Goal: Task Accomplishment & Management: Use online tool/utility

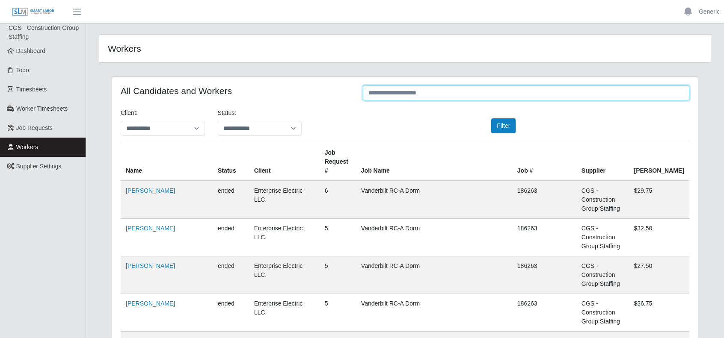
drag, startPoint x: 389, startPoint y: 92, endPoint x: 394, endPoint y: 95, distance: 5.9
click at [389, 92] on input "text" at bounding box center [526, 93] width 326 height 15
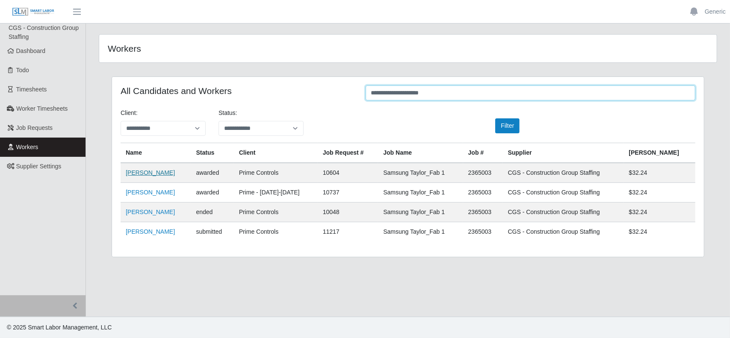
type input "**********"
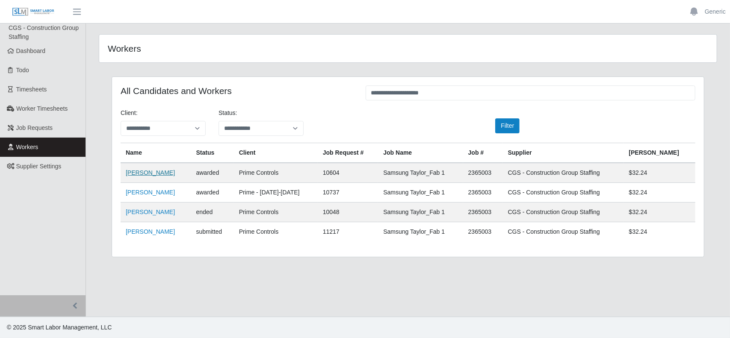
click at [159, 173] on link "Javier Veliz Rodriguez" at bounding box center [150, 172] width 49 height 7
click at [155, 171] on link "Javier Veliz Rodriguez" at bounding box center [150, 172] width 49 height 7
click at [23, 51] on span "Dashboard" at bounding box center [31, 50] width 30 height 7
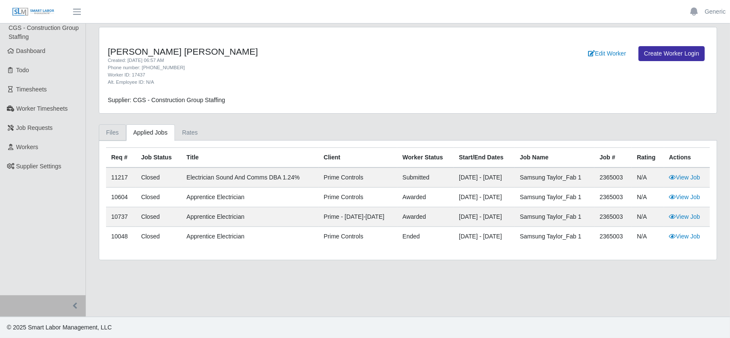
click at [112, 134] on link "Files" at bounding box center [112, 133] width 27 height 17
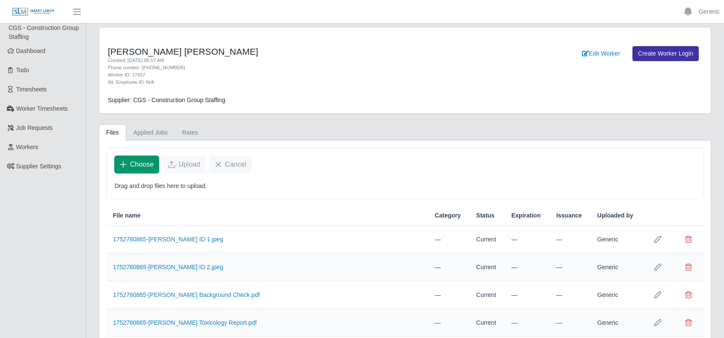
click at [127, 166] on button "Choose" at bounding box center [136, 165] width 45 height 18
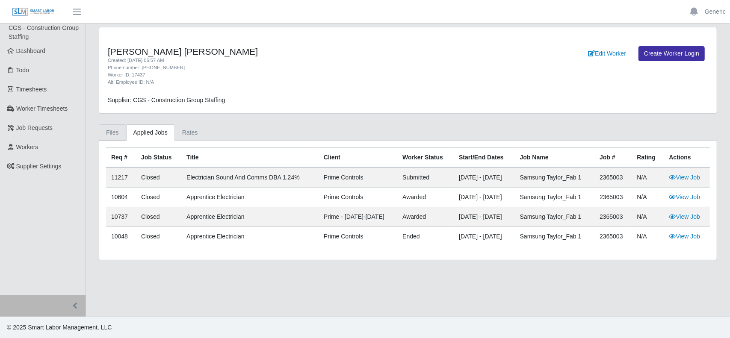
click at [115, 133] on link "Files" at bounding box center [112, 133] width 27 height 17
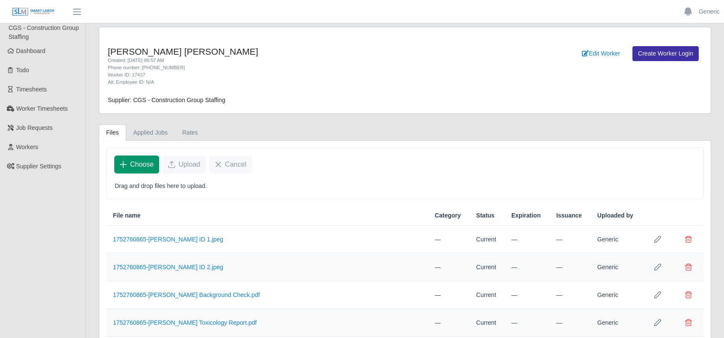
click at [124, 161] on icon "Choose" at bounding box center [123, 164] width 7 height 7
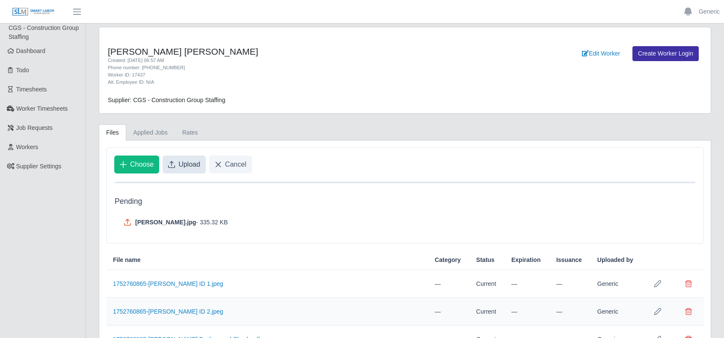
click at [174, 162] on button "Upload" at bounding box center [184, 165] width 43 height 18
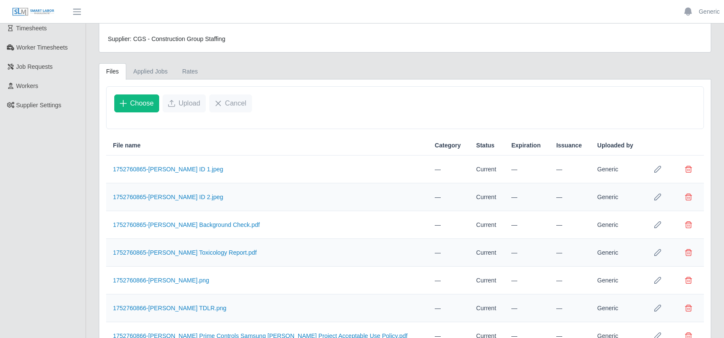
scroll to position [127, 0]
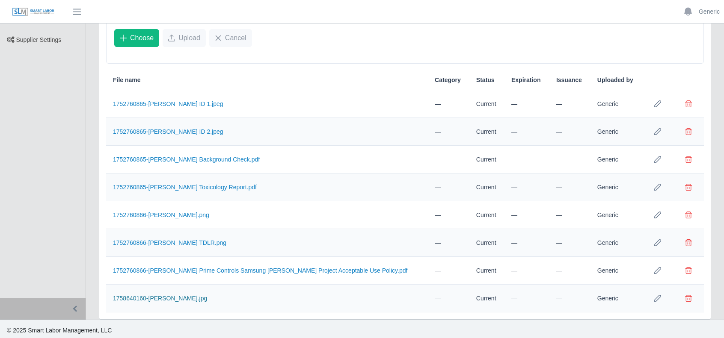
click at [150, 295] on link "1758640160-Javier Veliz.jpg" at bounding box center [160, 298] width 94 height 7
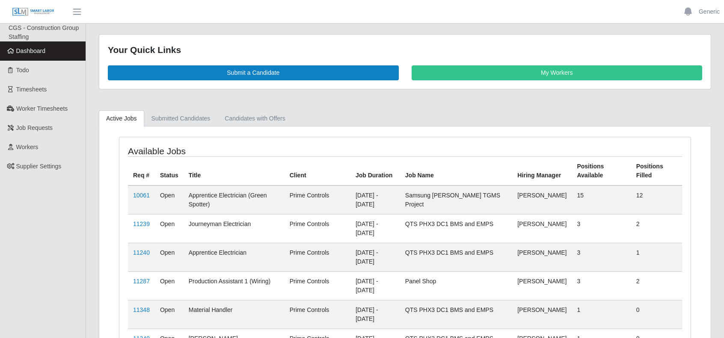
click at [13, 50] on icon at bounding box center [11, 51] width 8 height 6
click at [39, 146] on link "Workers" at bounding box center [43, 147] width 86 height 19
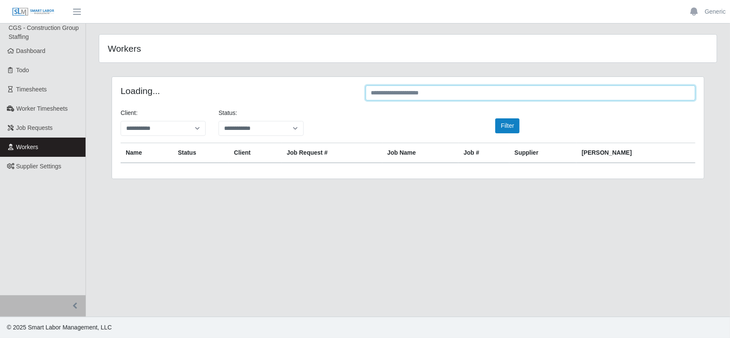
click at [390, 95] on input "text" at bounding box center [531, 93] width 330 height 15
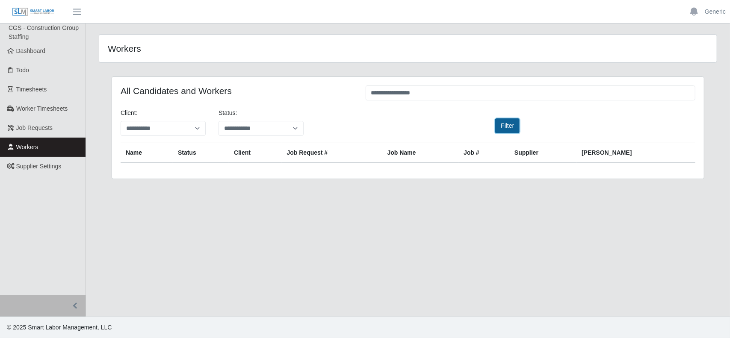
click at [508, 128] on button "Filter" at bounding box center [508, 126] width 24 height 15
click at [504, 123] on button "Filter" at bounding box center [508, 126] width 24 height 15
click at [504, 125] on button "Filter" at bounding box center [508, 126] width 24 height 15
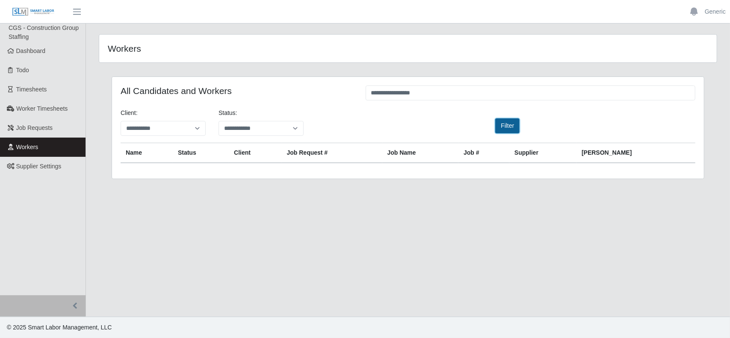
click at [504, 125] on button "Filter" at bounding box center [508, 126] width 24 height 15
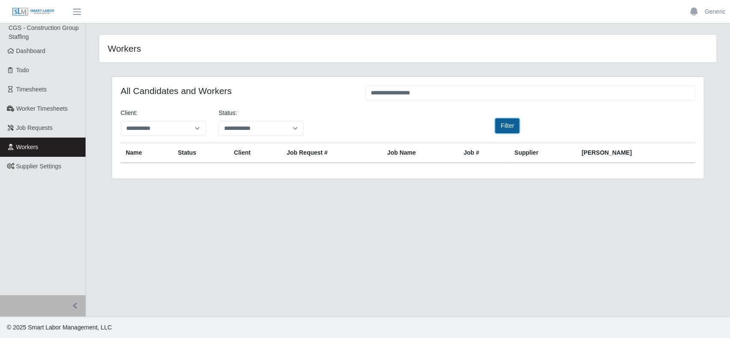
click at [504, 125] on button "Filter" at bounding box center [508, 126] width 24 height 15
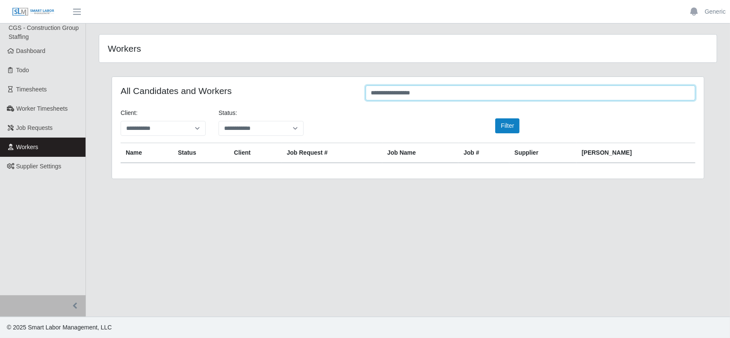
click at [430, 95] on input "**********" at bounding box center [531, 93] width 330 height 15
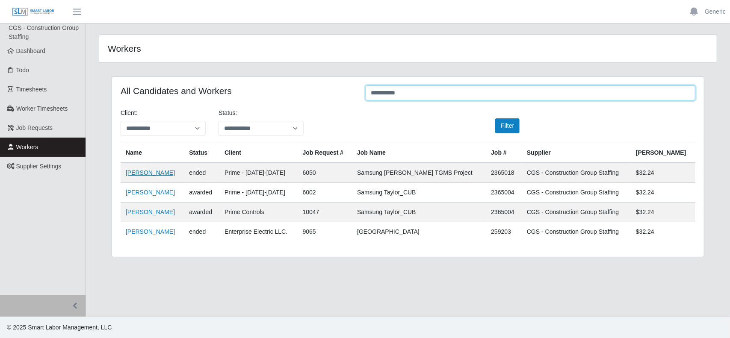
type input "**********"
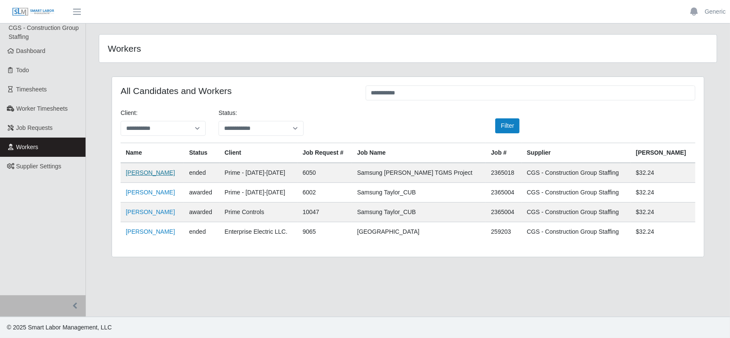
click at [145, 172] on link "Luis Moreno" at bounding box center [150, 172] width 49 height 7
click at [149, 172] on link "Luis Moreno" at bounding box center [150, 172] width 49 height 7
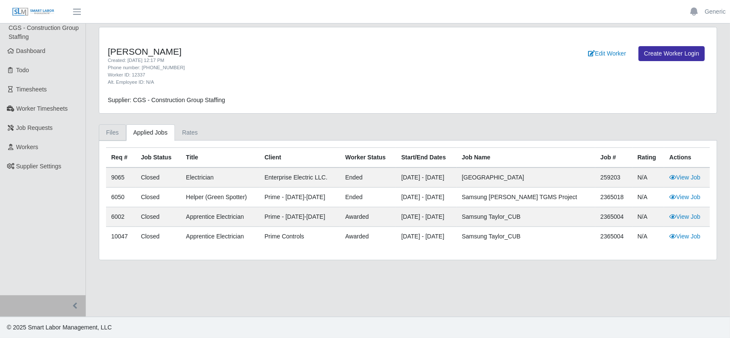
click at [106, 134] on link "Files" at bounding box center [112, 133] width 27 height 17
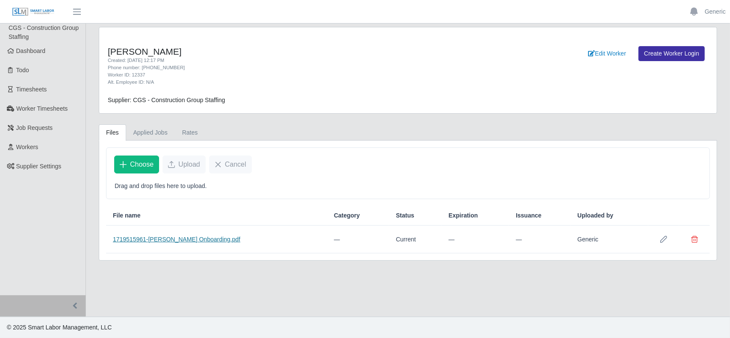
click at [208, 236] on link "1719515961-[PERSON_NAME] Onboarding.pdf" at bounding box center [177, 239] width 128 height 7
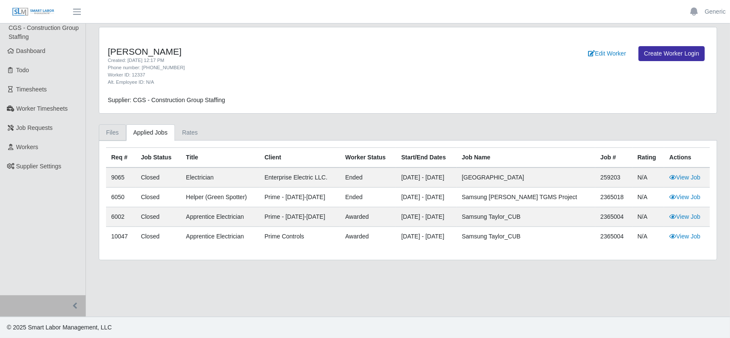
click at [114, 131] on link "Files" at bounding box center [112, 133] width 27 height 17
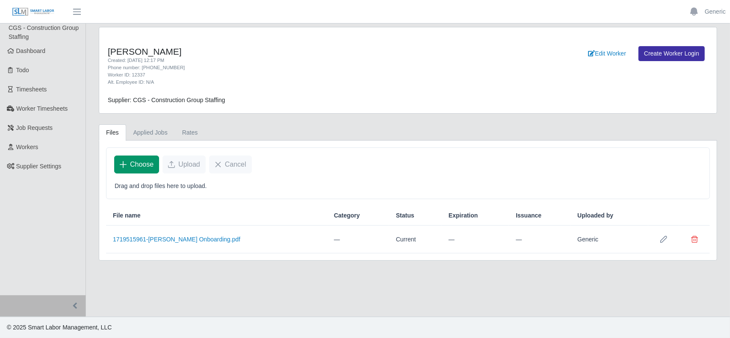
click at [121, 162] on icon "Choose" at bounding box center [123, 164] width 7 height 7
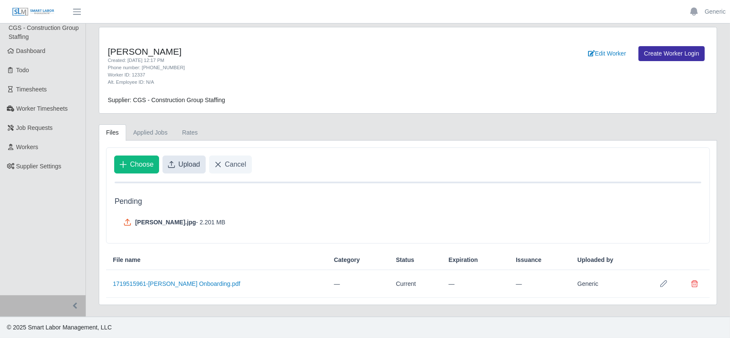
click at [183, 160] on span "Upload" at bounding box center [189, 165] width 22 height 10
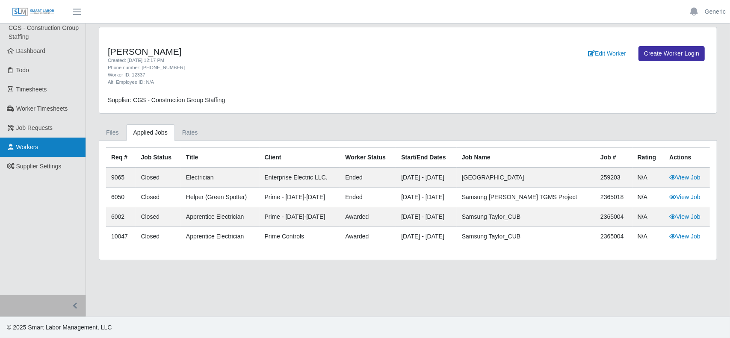
click at [39, 145] on link "Workers" at bounding box center [43, 147] width 86 height 19
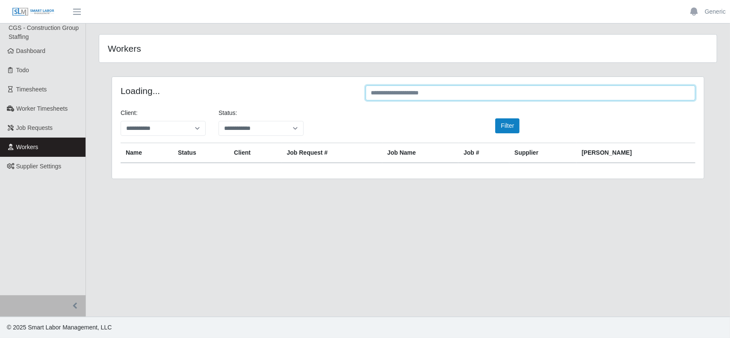
click at [387, 91] on input "text" at bounding box center [531, 93] width 330 height 15
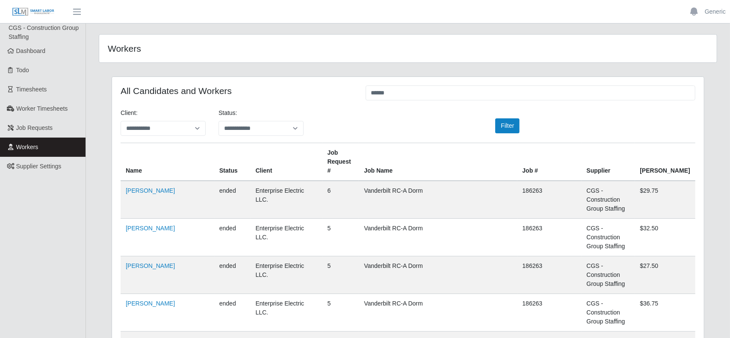
click at [153, 181] on td "Jose Luis Rios" at bounding box center [168, 200] width 94 height 38
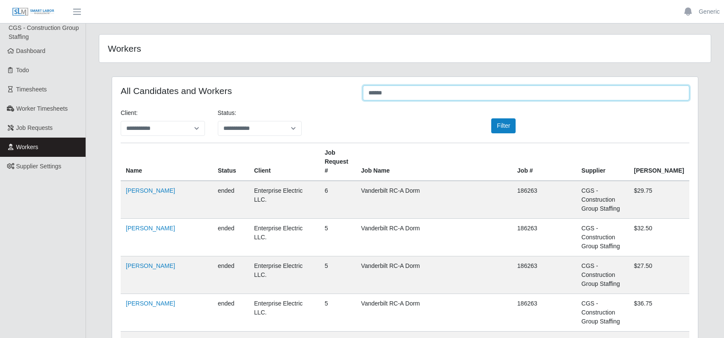
click at [395, 93] on input "******" at bounding box center [526, 93] width 326 height 15
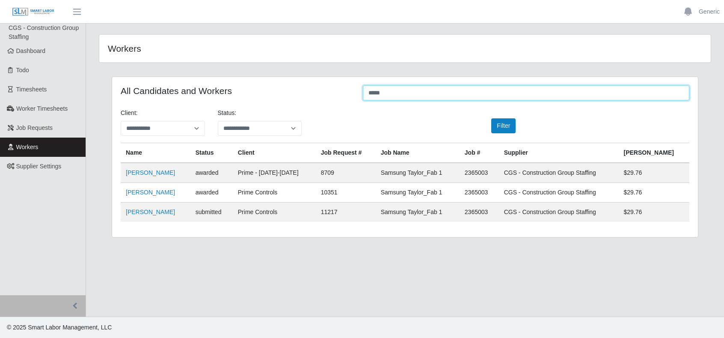
type input "******"
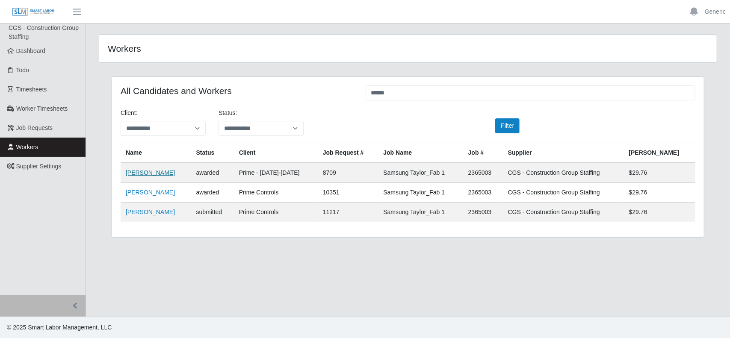
click at [161, 172] on link "Rodiel Torres Cabrera" at bounding box center [150, 172] width 49 height 7
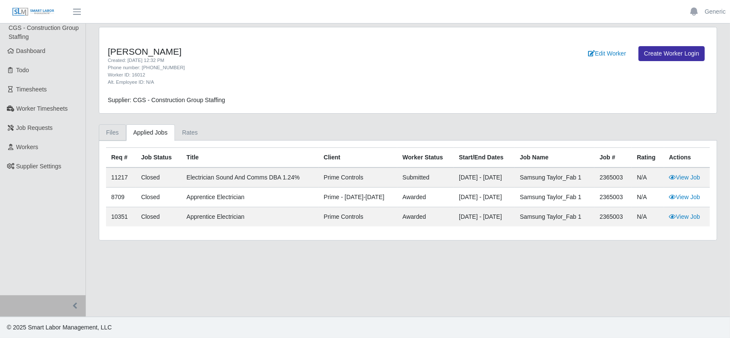
click at [115, 134] on link "Files" at bounding box center [112, 133] width 27 height 17
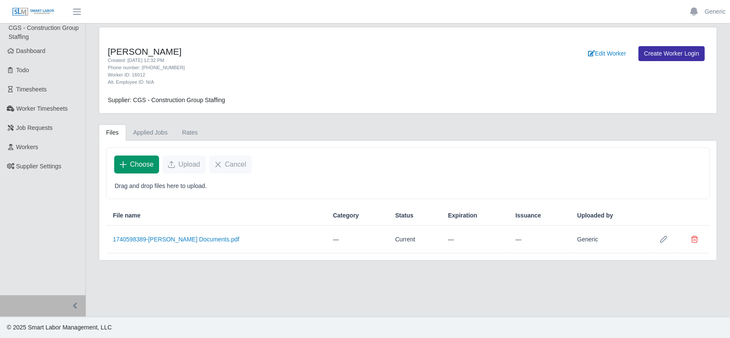
click at [122, 162] on icon "Choose" at bounding box center [123, 164] width 7 height 7
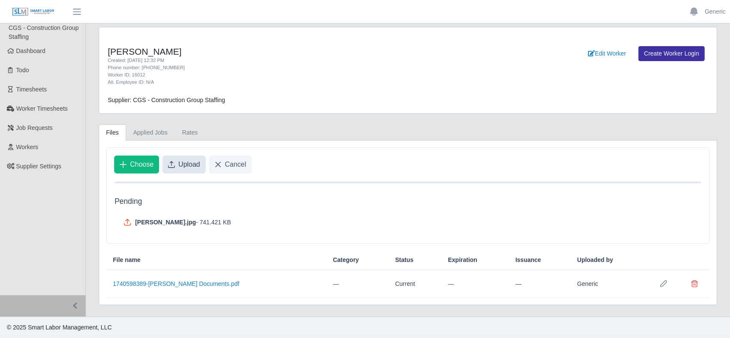
click at [175, 161] on button "Upload" at bounding box center [184, 165] width 43 height 18
